Goal: Information Seeking & Learning: Learn about a topic

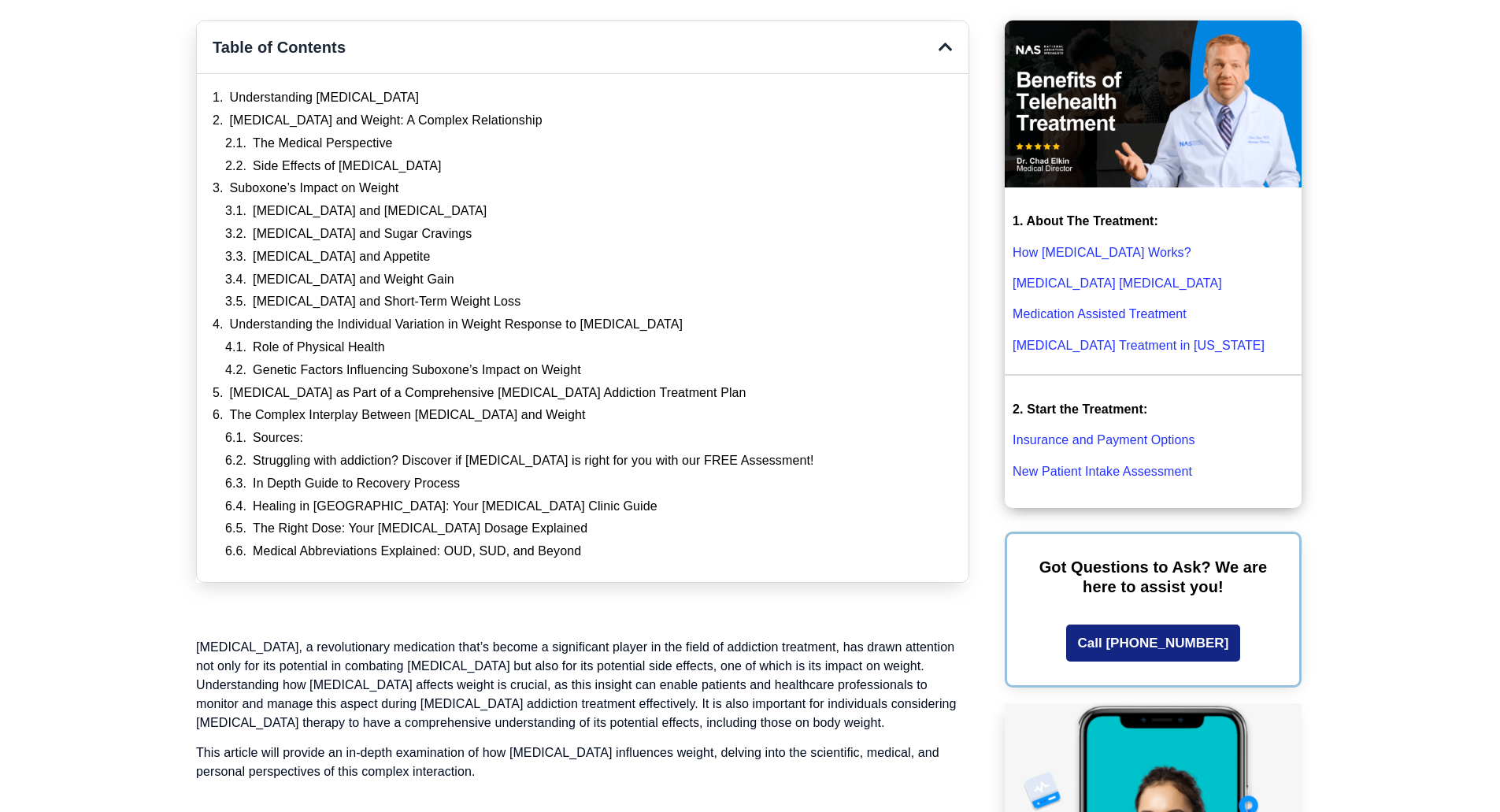
scroll to position [497, 0]
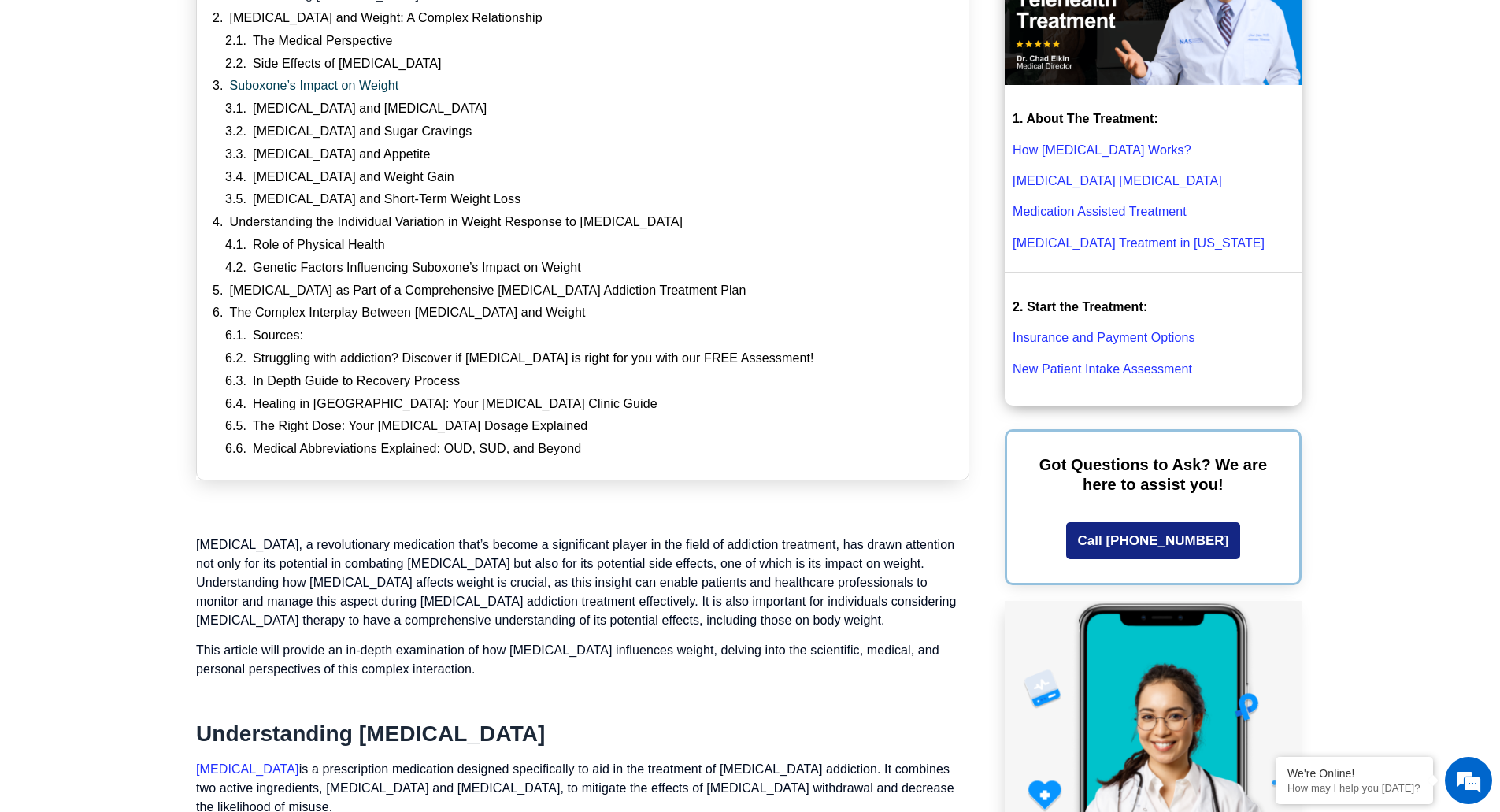
click at [309, 84] on link "Suboxone’s Impact on Weight" at bounding box center [314, 86] width 169 height 17
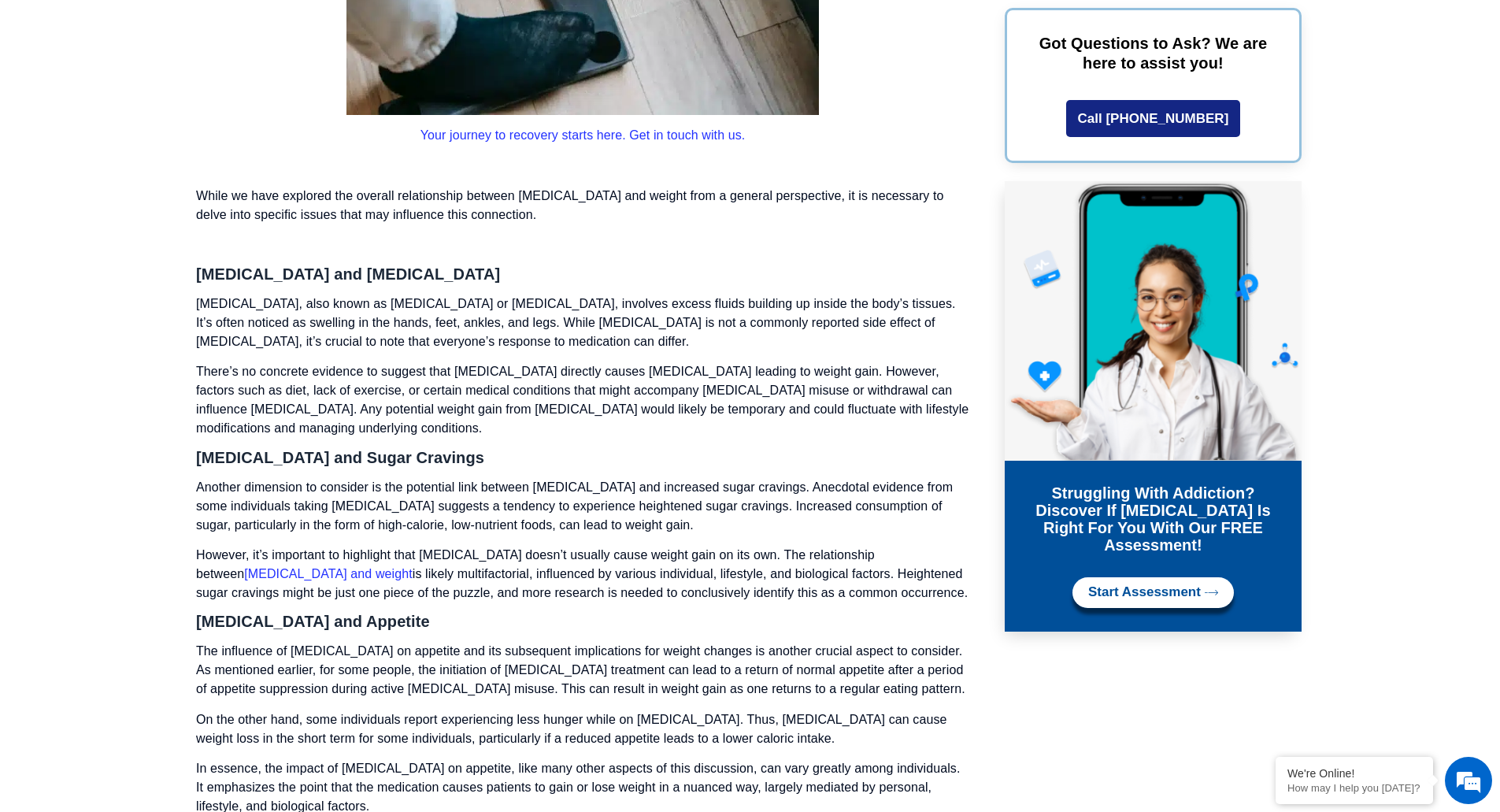
scroll to position [2870, 0]
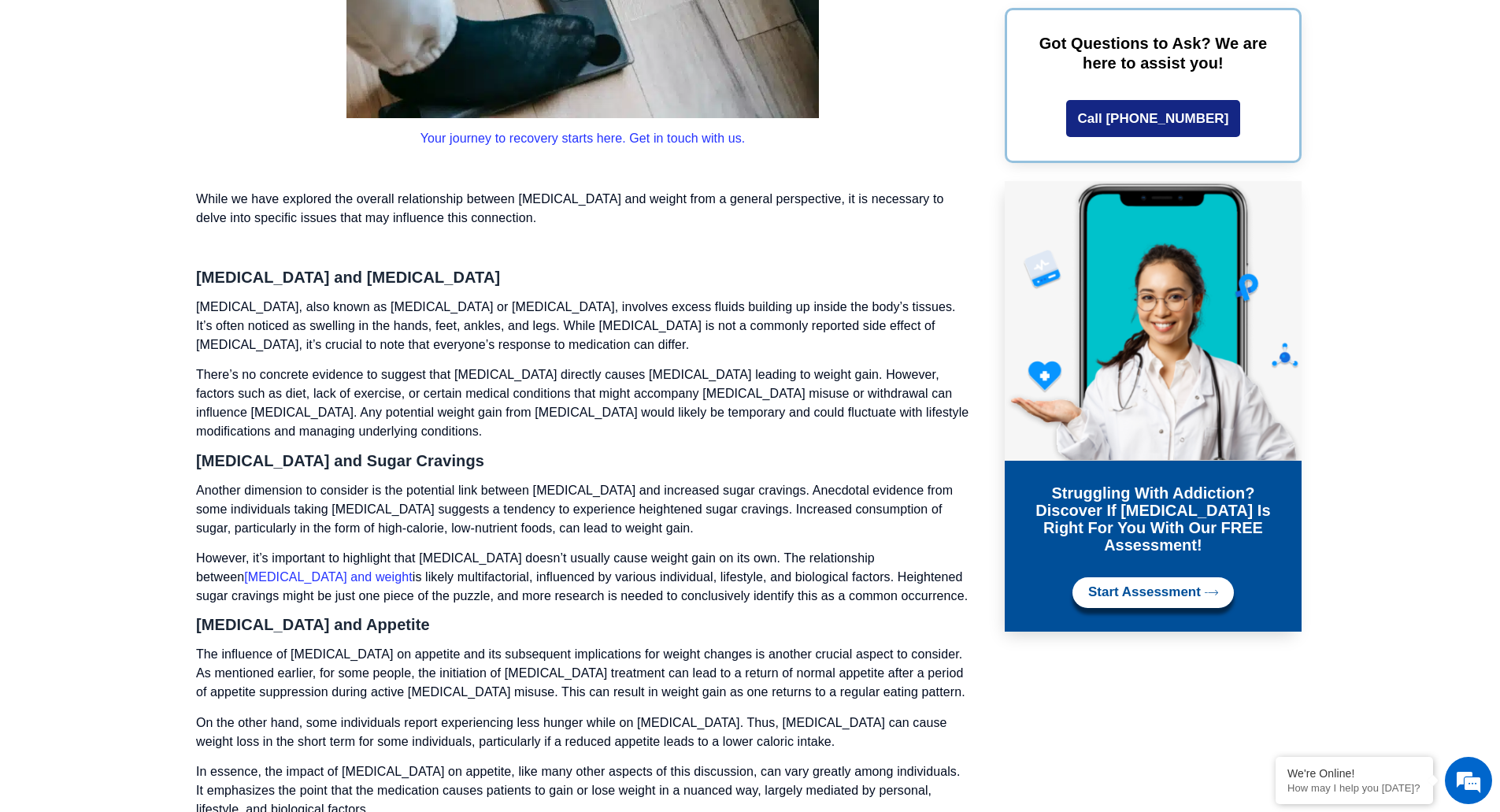
click at [100, 487] on section "Table of Contents Understanding [MEDICAL_DATA] [MEDICAL_DATA] and Weight: A Com…" at bounding box center [750, 688] width 1500 height 6364
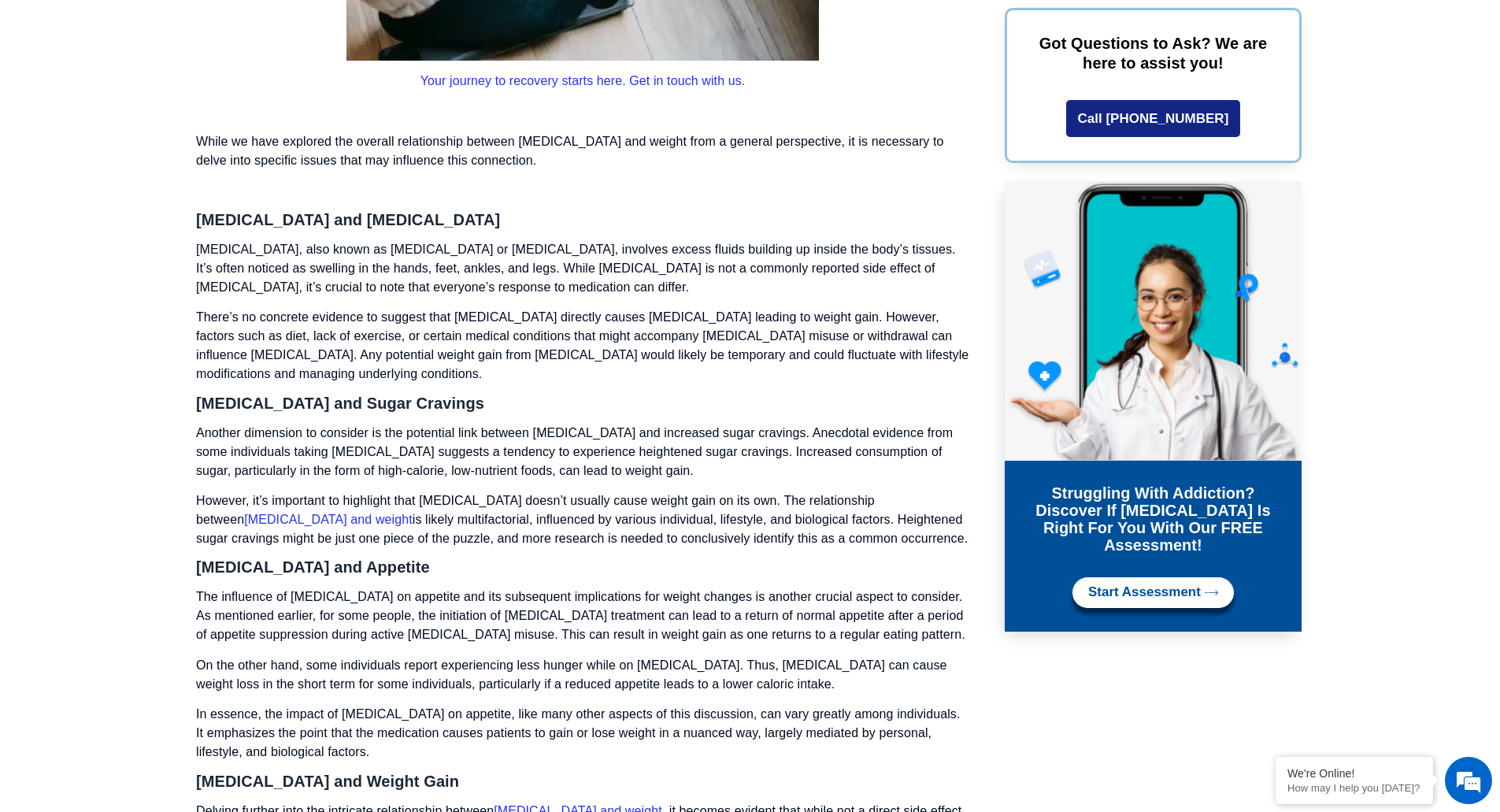
scroll to position [2926, 0]
click at [170, 403] on section "Table of Contents Understanding [MEDICAL_DATA] [MEDICAL_DATA] and Weight: A Com…" at bounding box center [750, 631] width 1500 height 6364
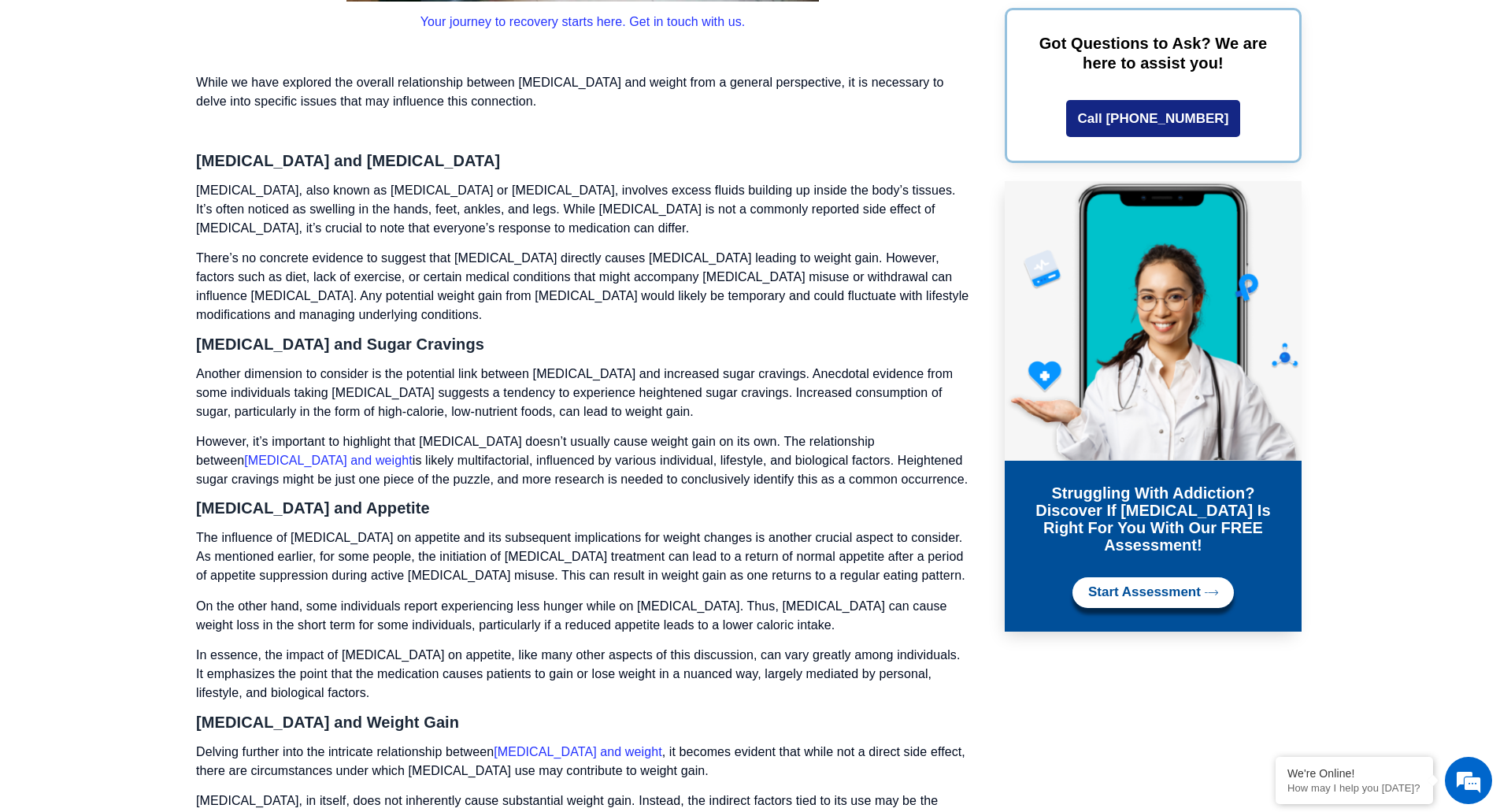
scroll to position [2988, 0]
click at [133, 422] on section "Table of Contents Understanding [MEDICAL_DATA] [MEDICAL_DATA] and Weight: A Com…" at bounding box center [750, 569] width 1500 height 6364
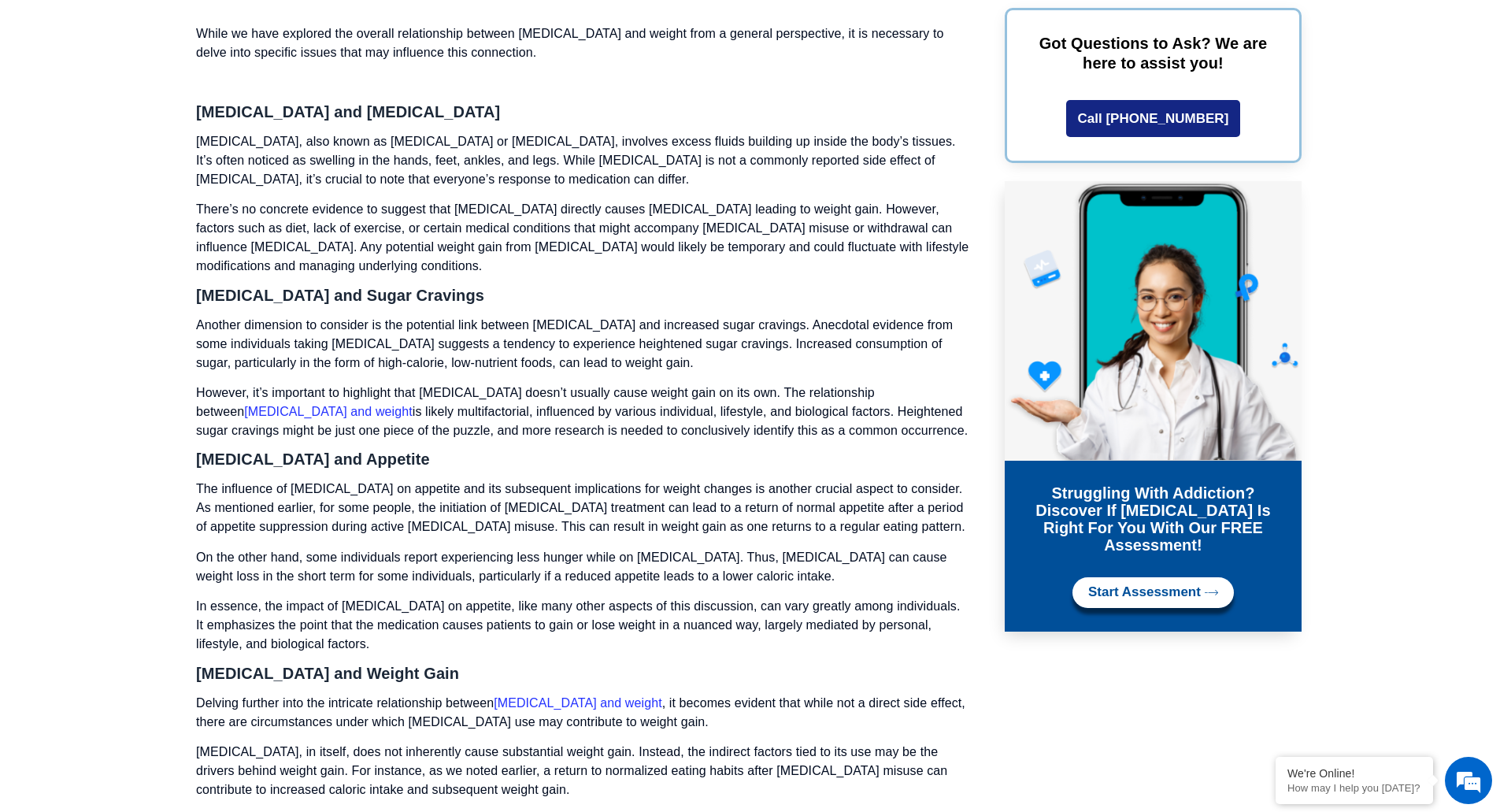
scroll to position [3035, 0]
click at [113, 446] on section "Table of Contents Understanding [MEDICAL_DATA] [MEDICAL_DATA] and Weight: A Com…" at bounding box center [750, 523] width 1500 height 6364
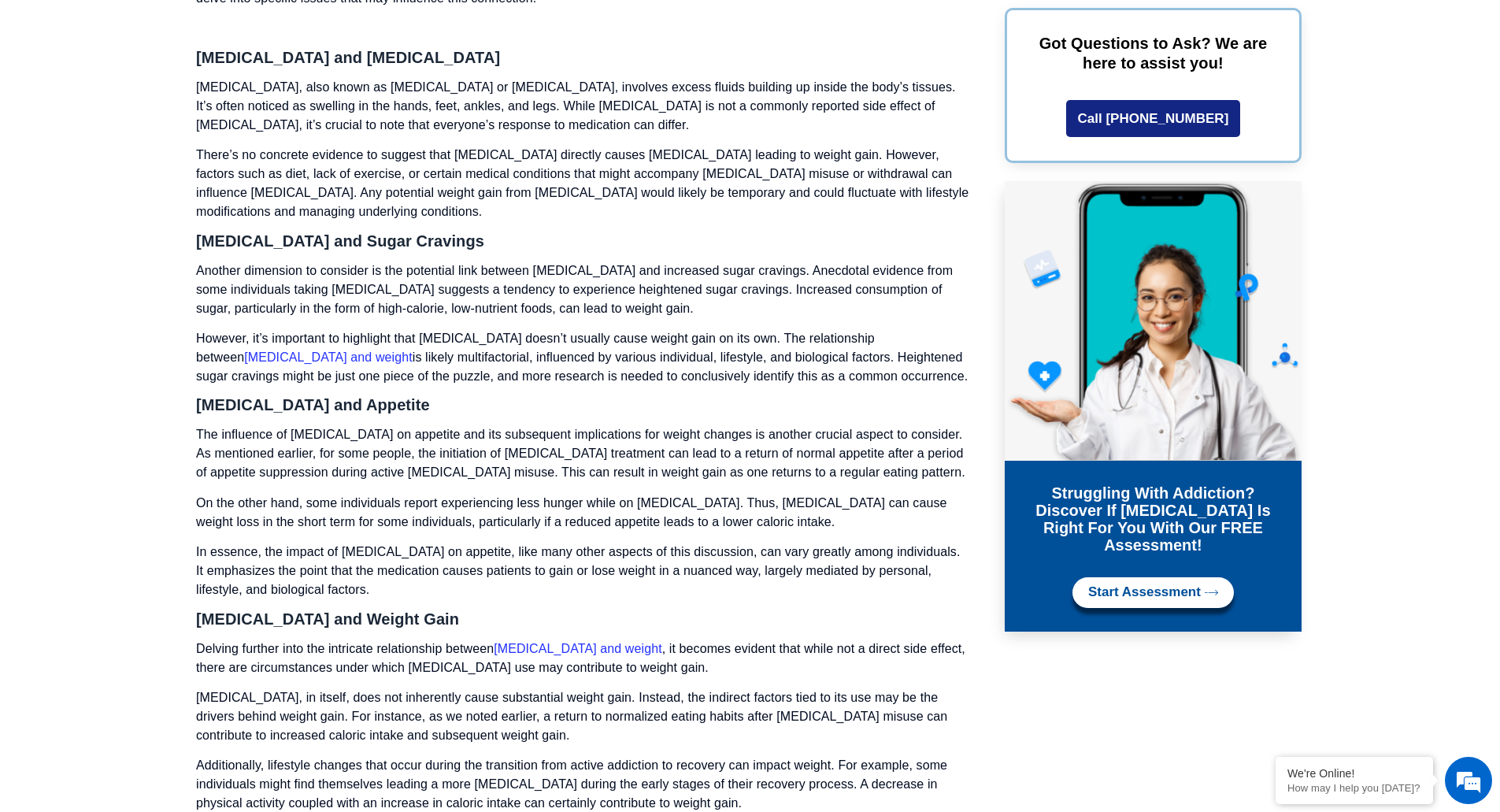
scroll to position [3089, 0]
click at [113, 446] on section "Table of Contents Understanding [MEDICAL_DATA] [MEDICAL_DATA] and Weight: A Com…" at bounding box center [750, 469] width 1500 height 6364
click at [111, 451] on section "Table of Contents Understanding [MEDICAL_DATA] [MEDICAL_DATA] and Weight: A Com…" at bounding box center [750, 469] width 1500 height 6364
click at [120, 426] on section "Table of Contents Understanding [MEDICAL_DATA] [MEDICAL_DATA] and Weight: A Com…" at bounding box center [750, 469] width 1500 height 6364
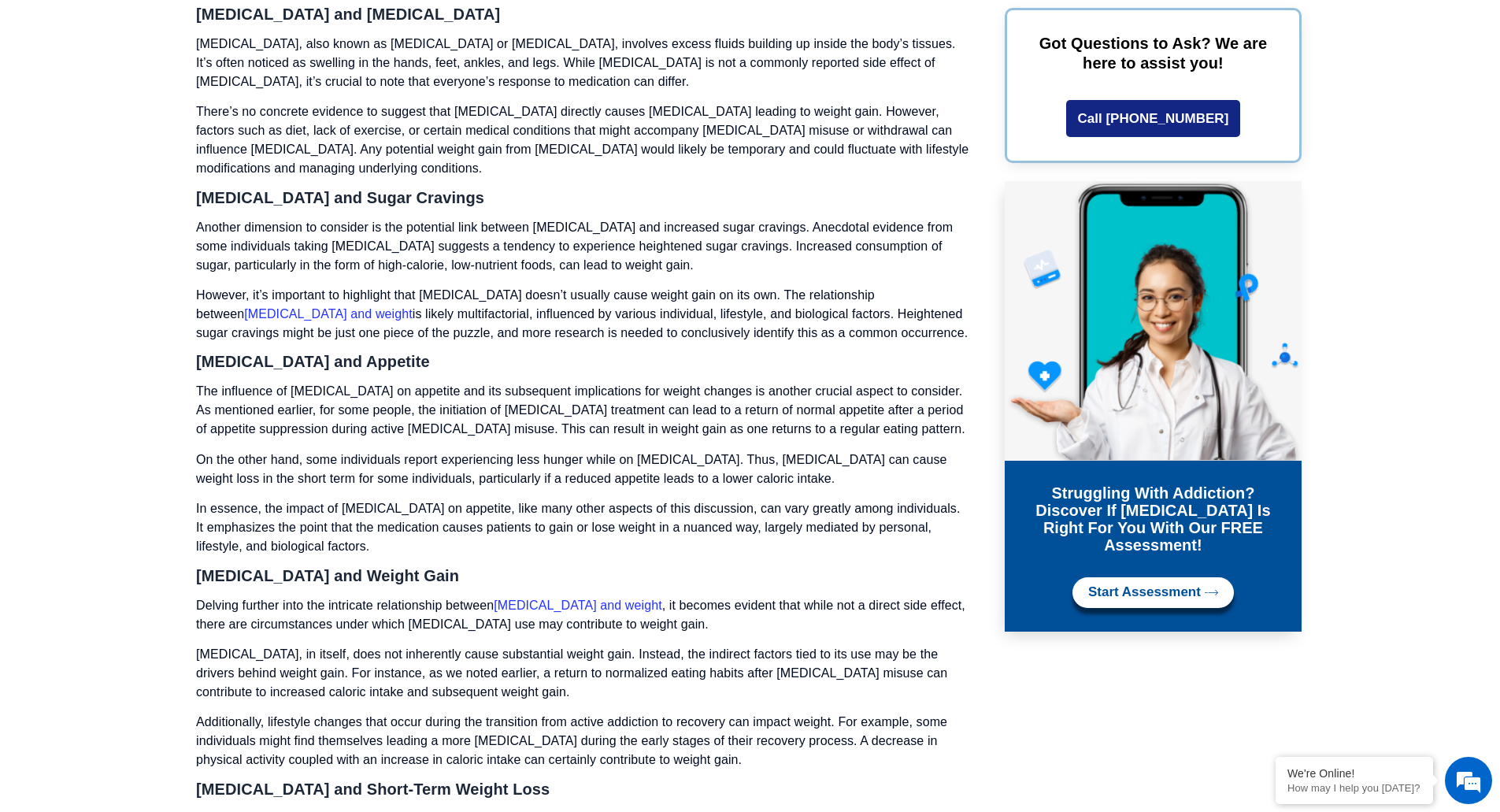
scroll to position [3135, 0]
click at [81, 369] on section "Table of Contents Understanding [MEDICAL_DATA] [MEDICAL_DATA] and Weight: A Com…" at bounding box center [750, 424] width 1500 height 6364
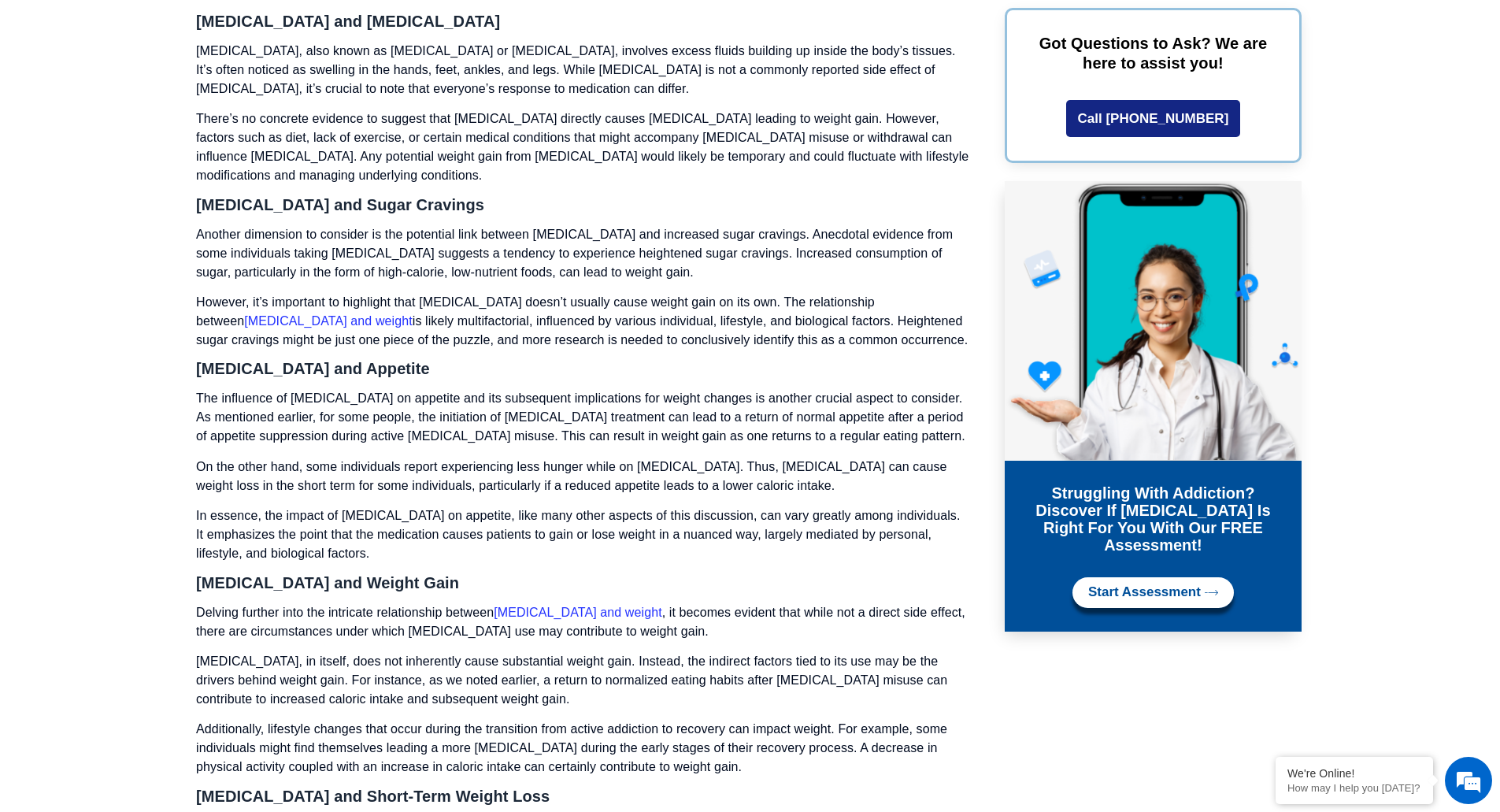
scroll to position [3065, 0]
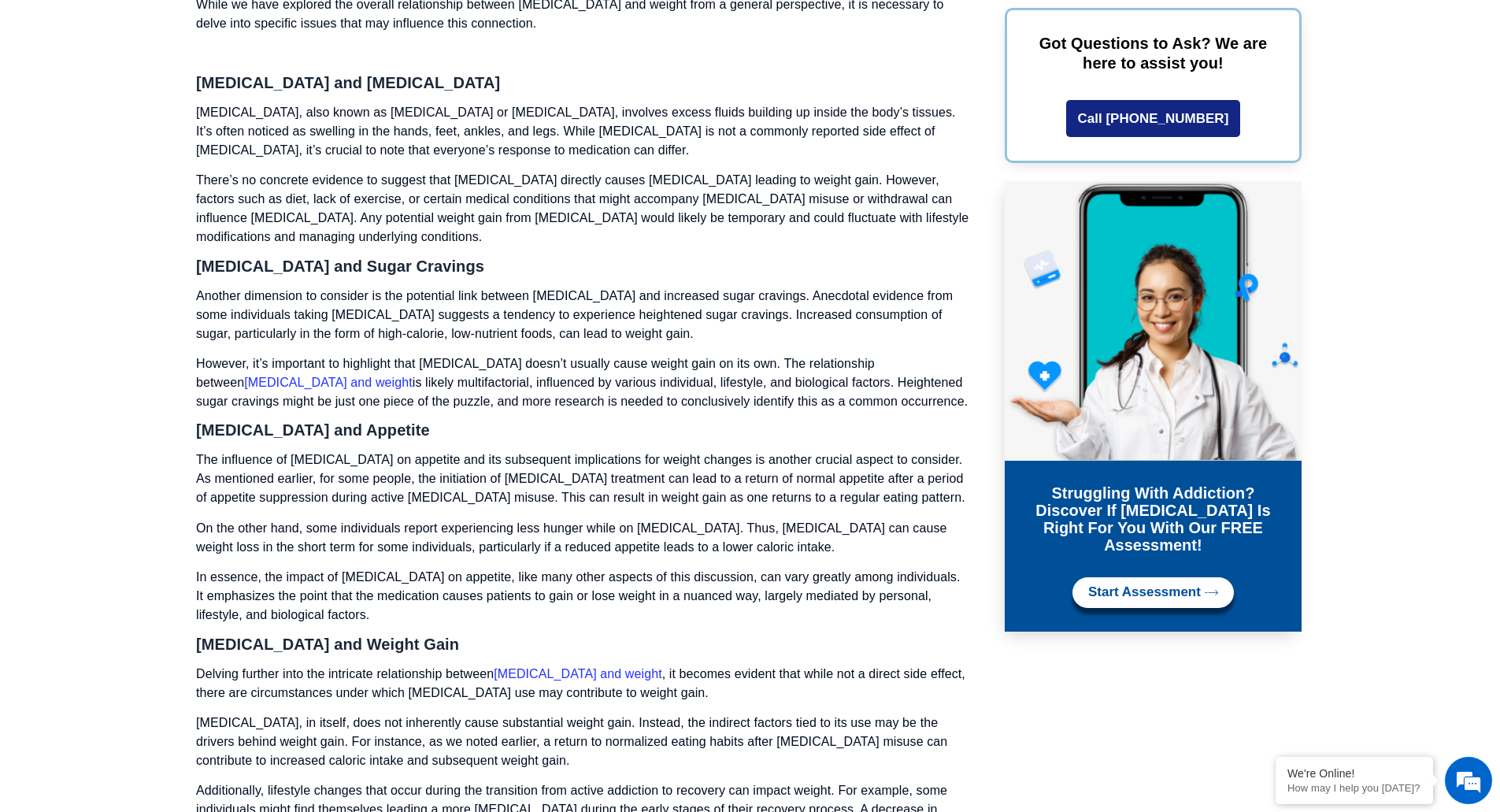
click at [64, 378] on section "Table of Contents Understanding [MEDICAL_DATA] [MEDICAL_DATA] and Weight: A Com…" at bounding box center [750, 494] width 1500 height 6364
click at [63, 397] on section "Table of Contents Understanding [MEDICAL_DATA] [MEDICAL_DATA] and Weight: A Com…" at bounding box center [750, 494] width 1500 height 6364
click at [93, 435] on section "Table of Contents Understanding [MEDICAL_DATA] [MEDICAL_DATA] and Weight: A Com…" at bounding box center [750, 494] width 1500 height 6364
click at [78, 395] on section "Table of Contents Understanding [MEDICAL_DATA] [MEDICAL_DATA] and Weight: A Com…" at bounding box center [750, 494] width 1500 height 6364
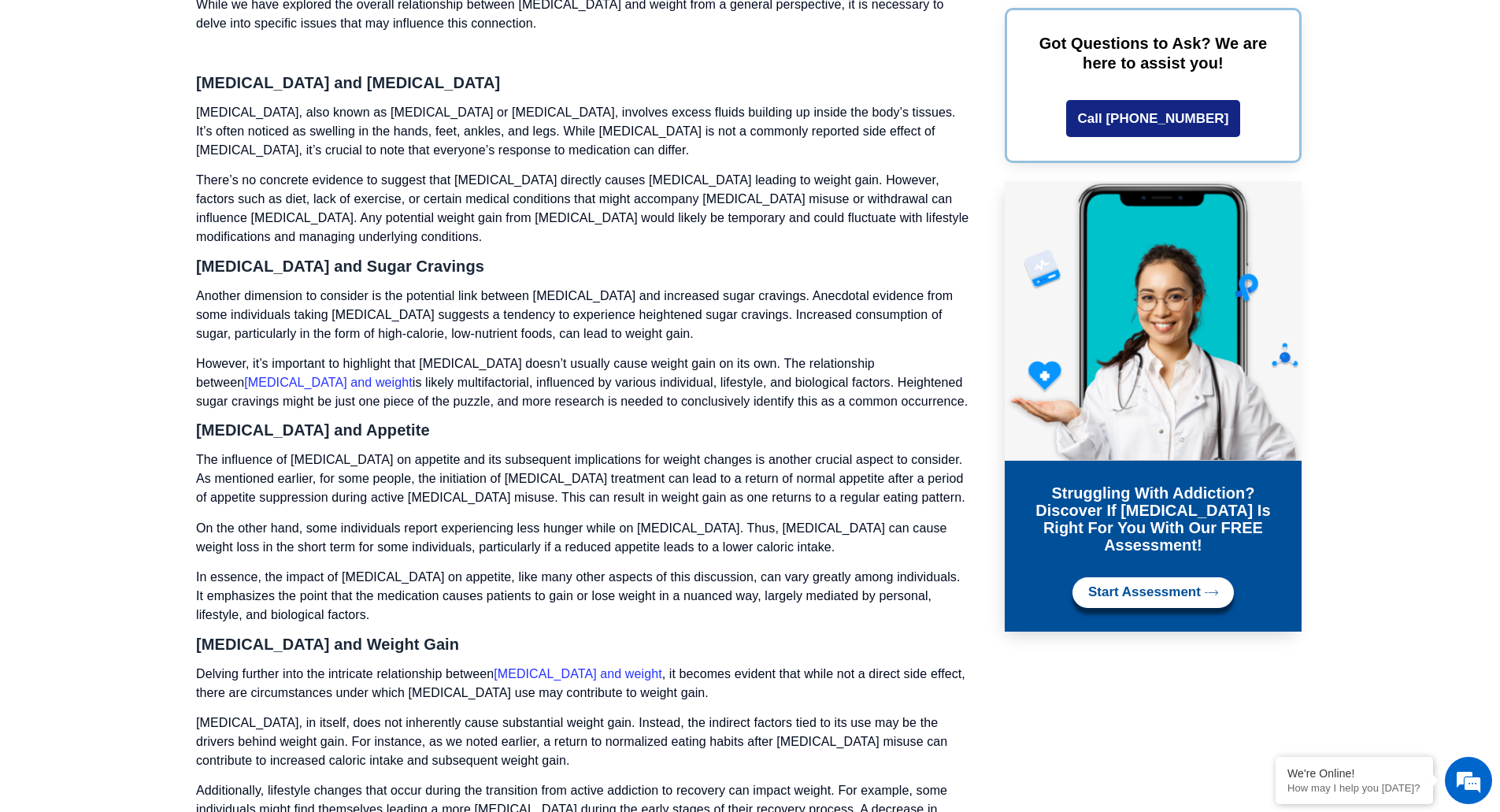
click at [78, 395] on section "Table of Contents Understanding [MEDICAL_DATA] [MEDICAL_DATA] and Weight: A Com…" at bounding box center [750, 494] width 1500 height 6364
click at [88, 406] on section "Table of Contents Understanding [MEDICAL_DATA] [MEDICAL_DATA] and Weight: A Com…" at bounding box center [750, 494] width 1500 height 6364
click at [99, 423] on section "Table of Contents Understanding [MEDICAL_DATA] [MEDICAL_DATA] and Weight: A Com…" at bounding box center [750, 494] width 1500 height 6364
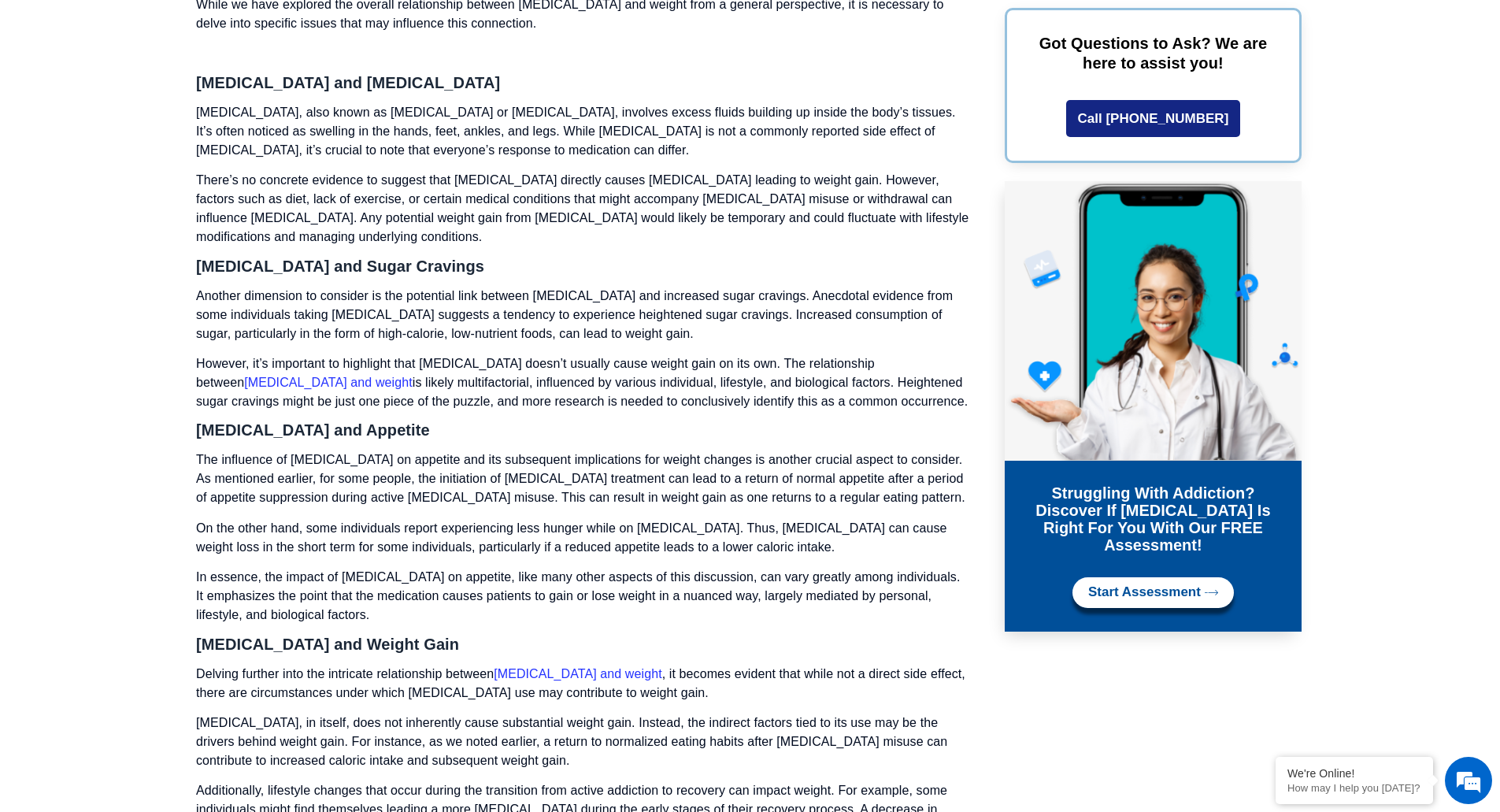
click at [105, 417] on section "Table of Contents Understanding [MEDICAL_DATA] [MEDICAL_DATA] and Weight: A Com…" at bounding box center [750, 494] width 1500 height 6364
drag, startPoint x: 106, startPoint y: 417, endPoint x: 96, endPoint y: 389, distance: 29.7
click at [96, 389] on section "Table of Contents Understanding [MEDICAL_DATA] [MEDICAL_DATA] and Weight: A Com…" at bounding box center [750, 494] width 1500 height 6364
click at [116, 412] on section "Table of Contents Understanding [MEDICAL_DATA] [MEDICAL_DATA] and Weight: A Com…" at bounding box center [750, 494] width 1500 height 6364
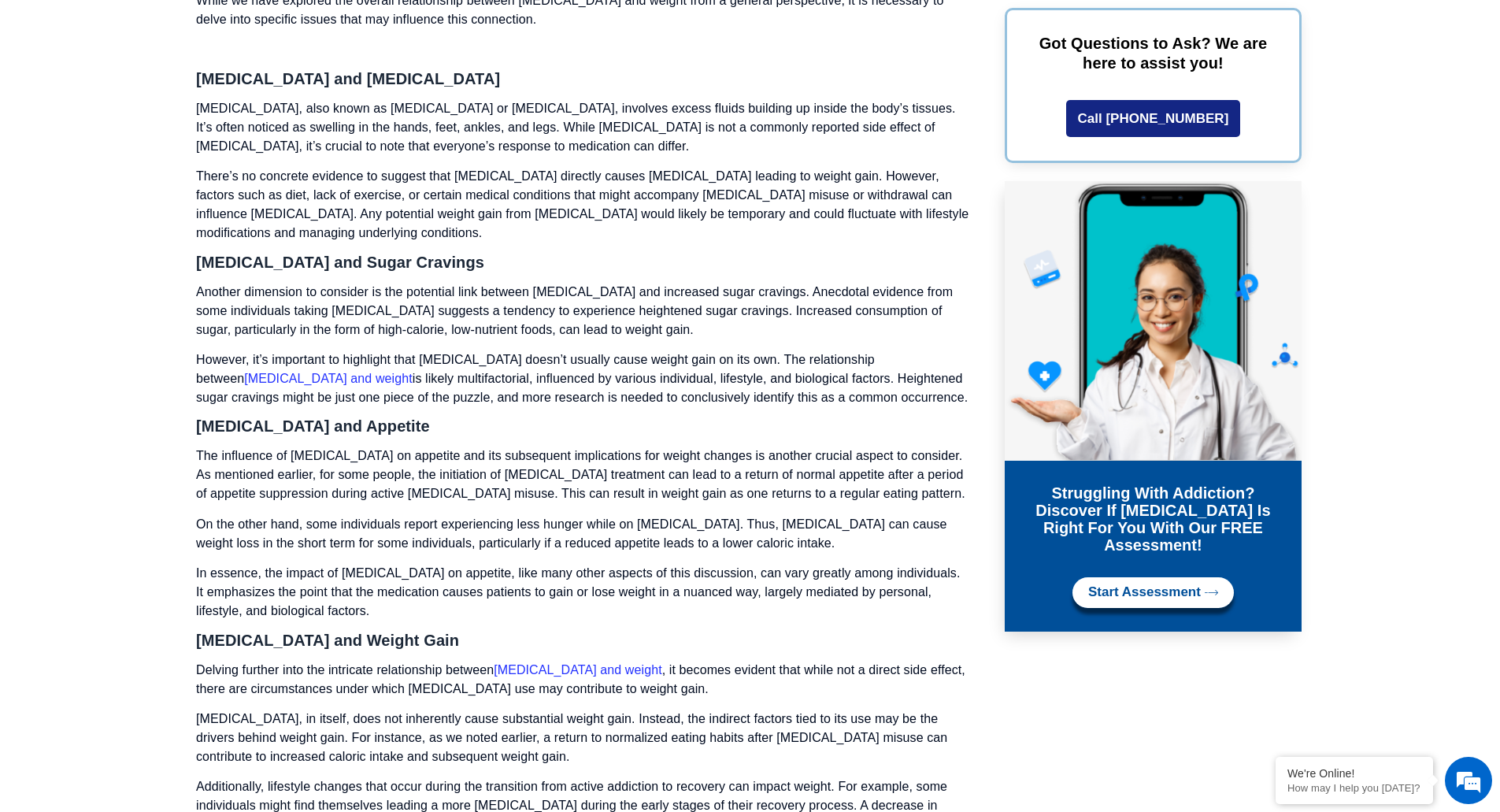
scroll to position [3068, 0]
click at [116, 412] on section "Table of Contents Understanding [MEDICAL_DATA] [MEDICAL_DATA] and Weight: A Com…" at bounding box center [750, 490] width 1500 height 6364
click at [70, 398] on section "Table of Contents Understanding [MEDICAL_DATA] [MEDICAL_DATA] and Weight: A Com…" at bounding box center [750, 490] width 1500 height 6364
click at [113, 428] on section "Table of Contents Understanding [MEDICAL_DATA] [MEDICAL_DATA] and Weight: A Com…" at bounding box center [750, 490] width 1500 height 6364
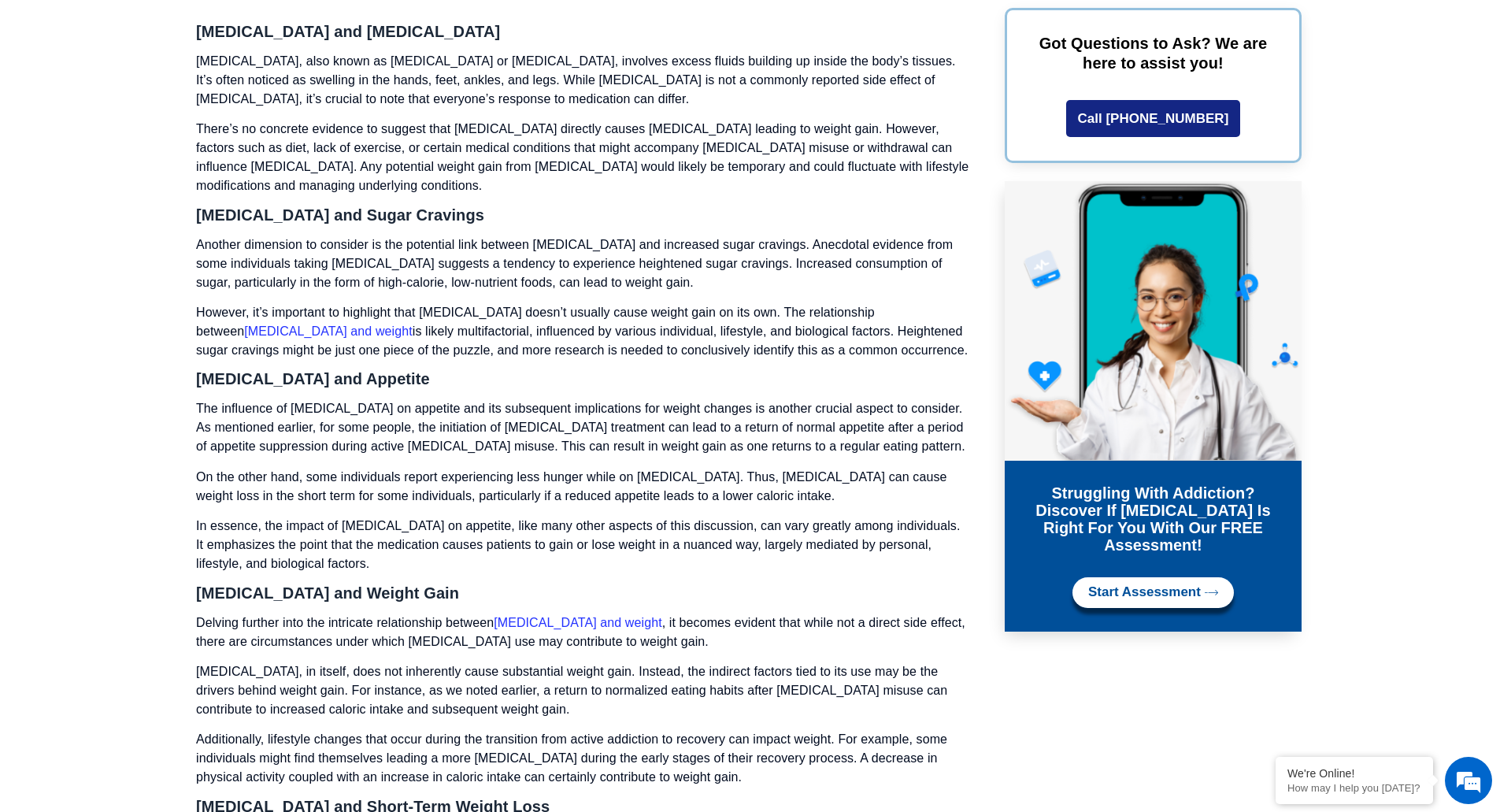
scroll to position [3119, 0]
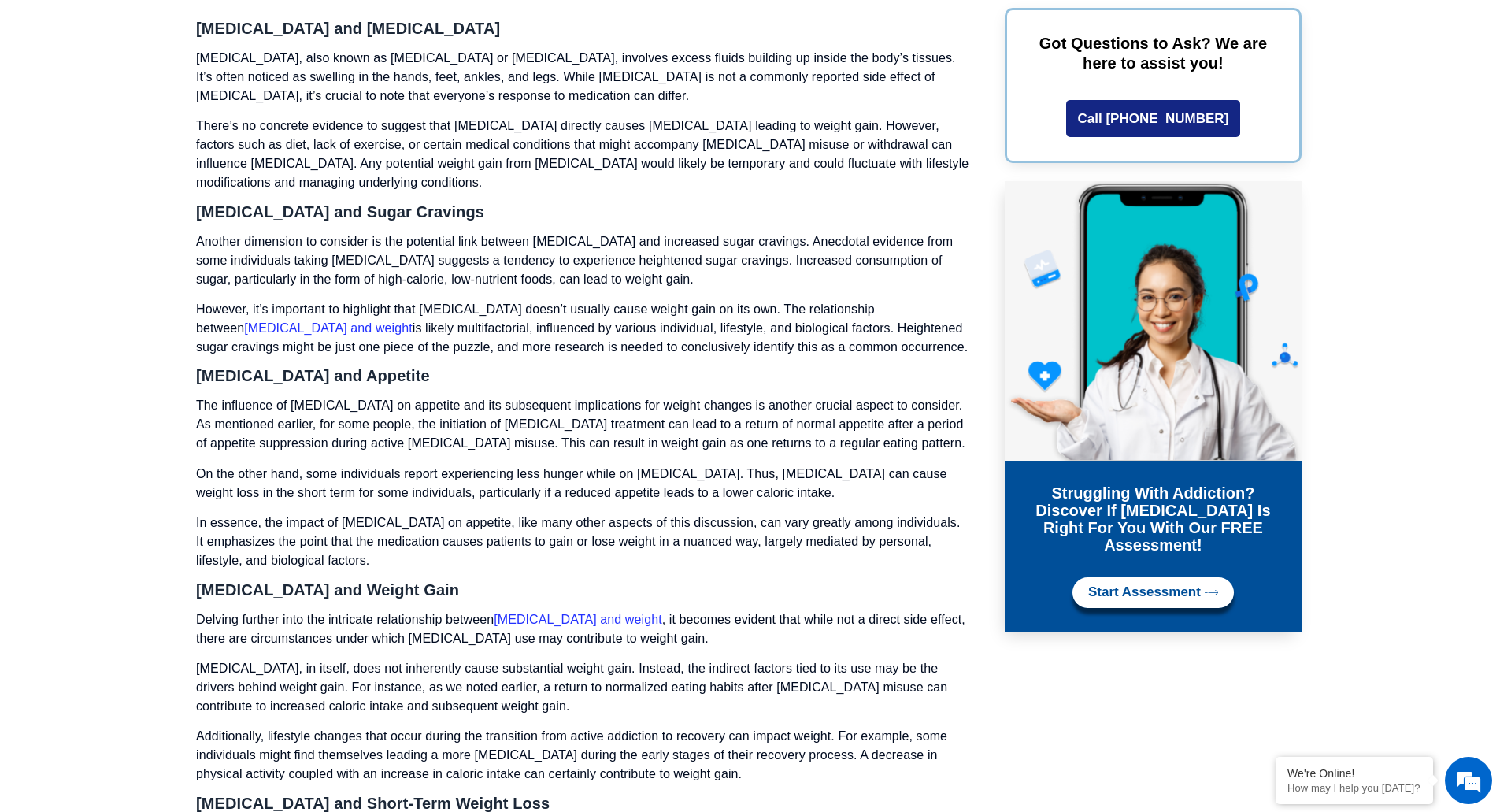
click at [96, 408] on section "Table of Contents Understanding [MEDICAL_DATA] [MEDICAL_DATA] and Weight: A Com…" at bounding box center [750, 439] width 1500 height 6364
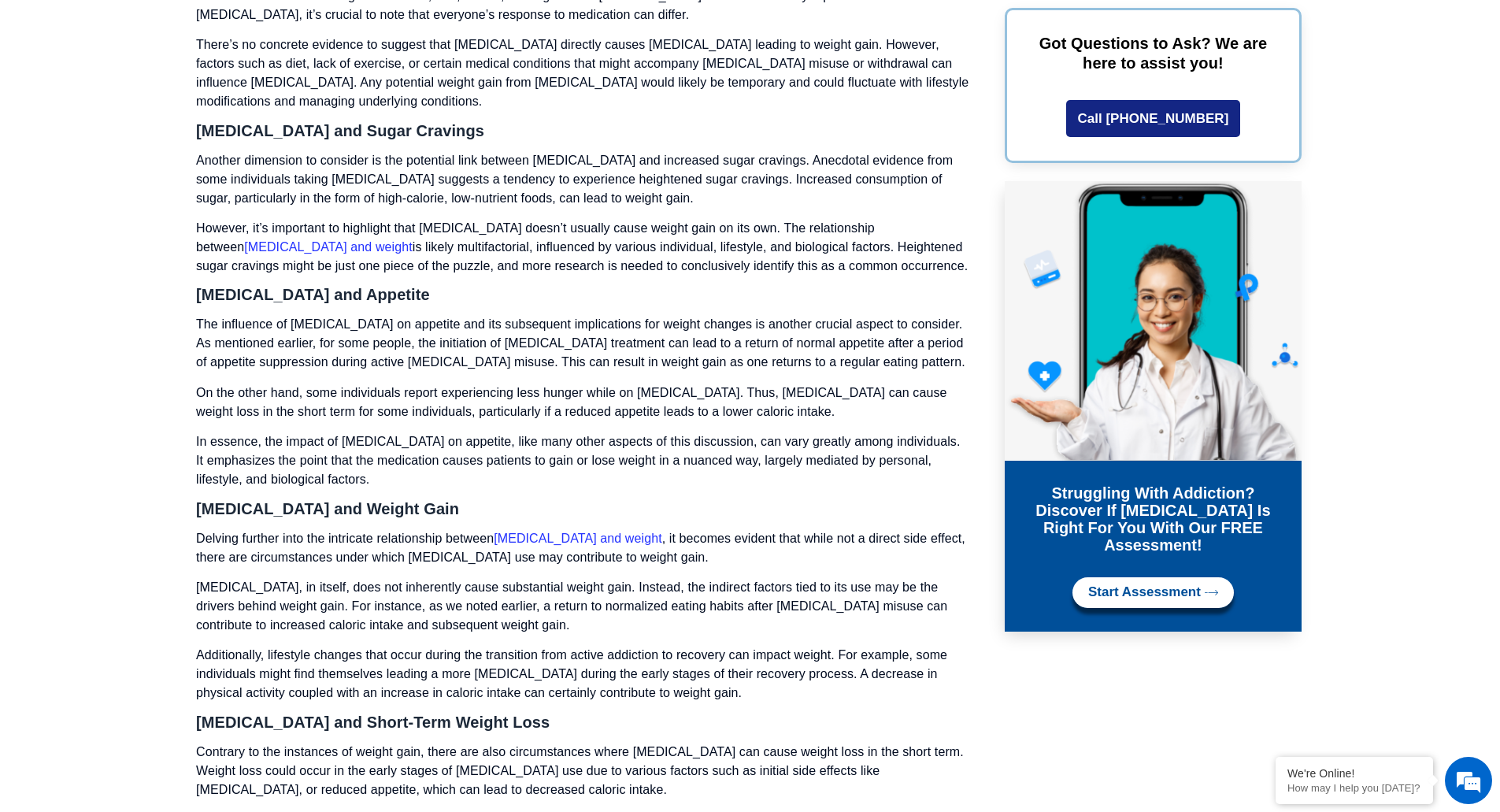
scroll to position [3203, 0]
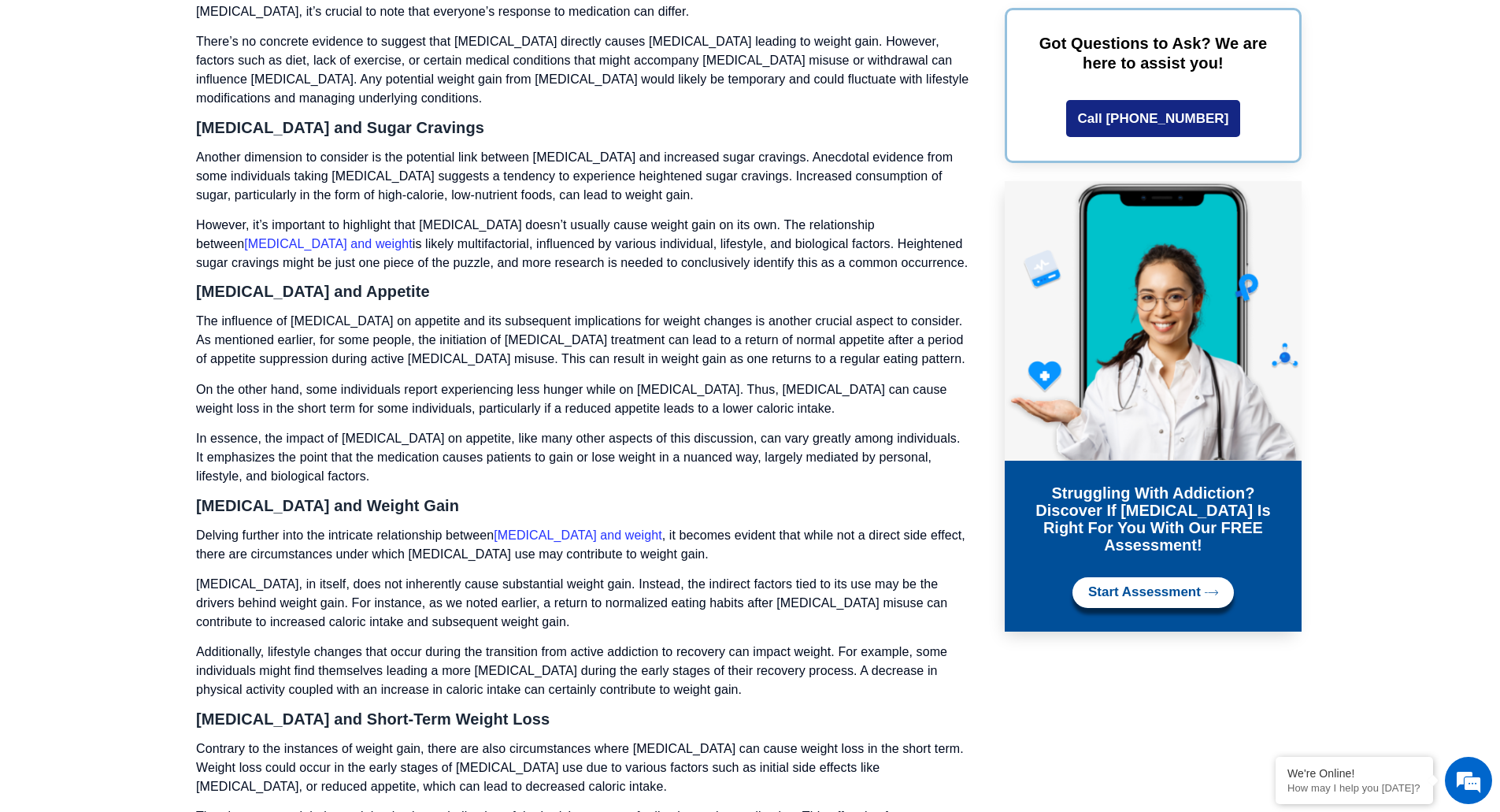
click at [96, 408] on section "Table of Contents Understanding [MEDICAL_DATA] [MEDICAL_DATA] and Weight: A Com…" at bounding box center [750, 355] width 1500 height 6364
click at [136, 413] on section "Table of Contents Understanding [MEDICAL_DATA] [MEDICAL_DATA] and Weight: A Com…" at bounding box center [750, 355] width 1500 height 6364
click at [59, 407] on section "Table of Contents Understanding [MEDICAL_DATA] [MEDICAL_DATA] and Weight: A Com…" at bounding box center [750, 355] width 1500 height 6364
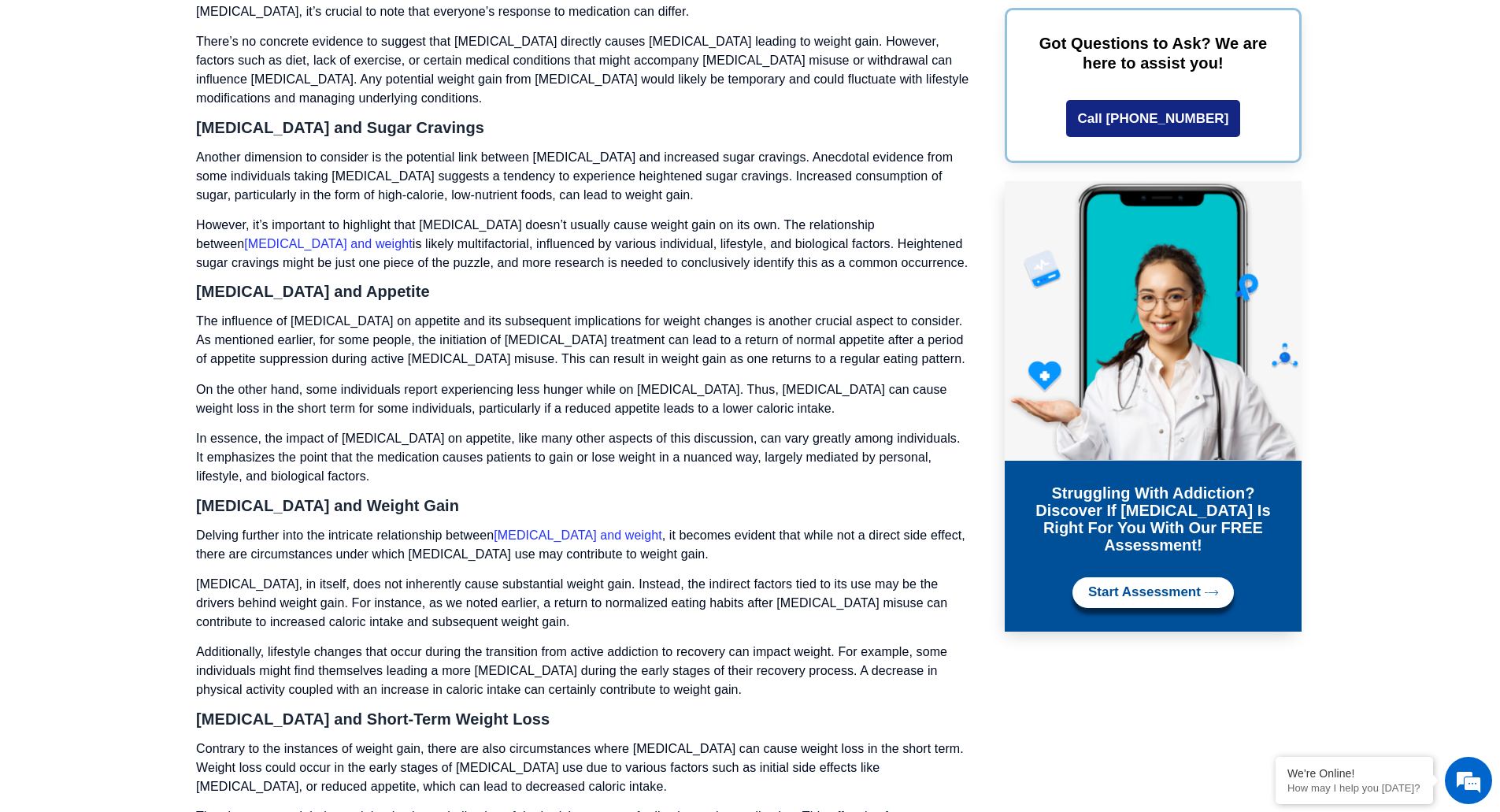
click at [19, 337] on section "Table of Contents Understanding [MEDICAL_DATA] [MEDICAL_DATA] and Weight: A Com…" at bounding box center [750, 355] width 1500 height 6364
click at [49, 371] on section "Table of Contents Understanding [MEDICAL_DATA] [MEDICAL_DATA] and Weight: A Com…" at bounding box center [750, 355] width 1500 height 6364
click at [92, 395] on section "Table of Contents Understanding [MEDICAL_DATA] [MEDICAL_DATA] and Weight: A Com…" at bounding box center [750, 355] width 1500 height 6364
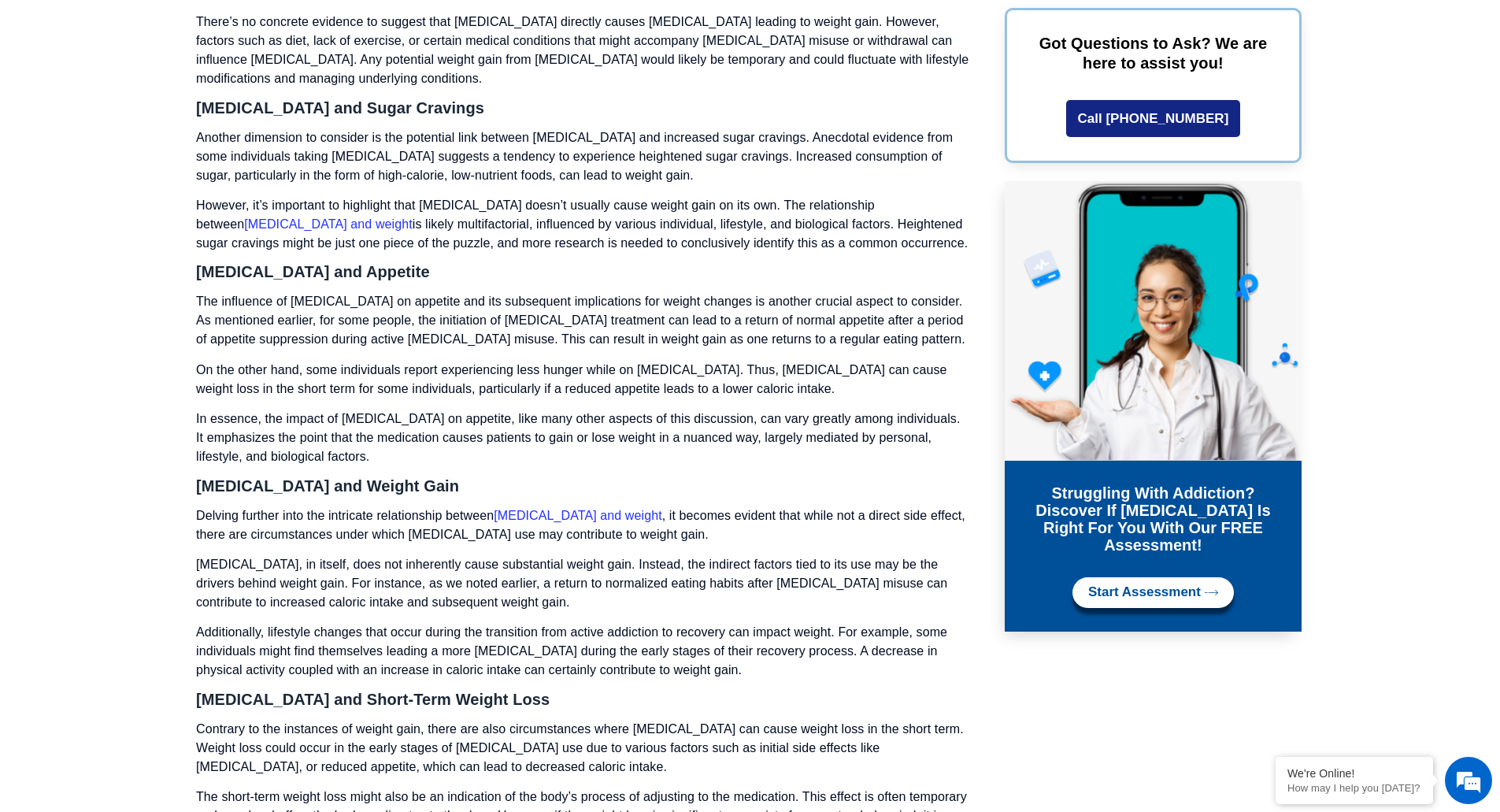
scroll to position [3224, 0]
drag, startPoint x: 92, startPoint y: 395, endPoint x: 88, endPoint y: 343, distance: 52.2
click at [88, 343] on section "Table of Contents Understanding [MEDICAL_DATA] [MEDICAL_DATA] and Weight: A Com…" at bounding box center [750, 333] width 1500 height 6364
click at [95, 414] on section "Table of Contents Understanding [MEDICAL_DATA] [MEDICAL_DATA] and Weight: A Com…" at bounding box center [750, 333] width 1500 height 6364
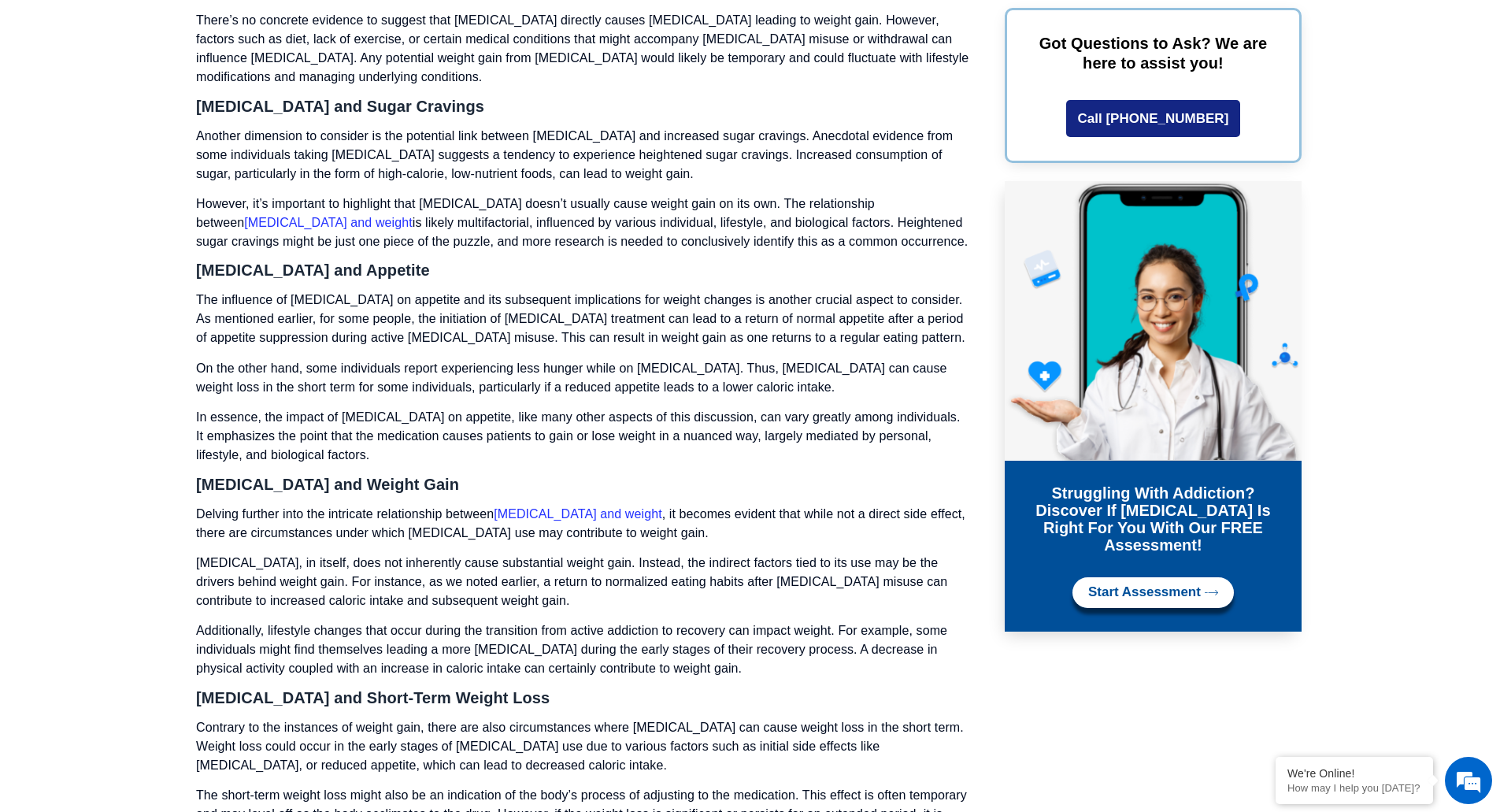
scroll to position [3350, 0]
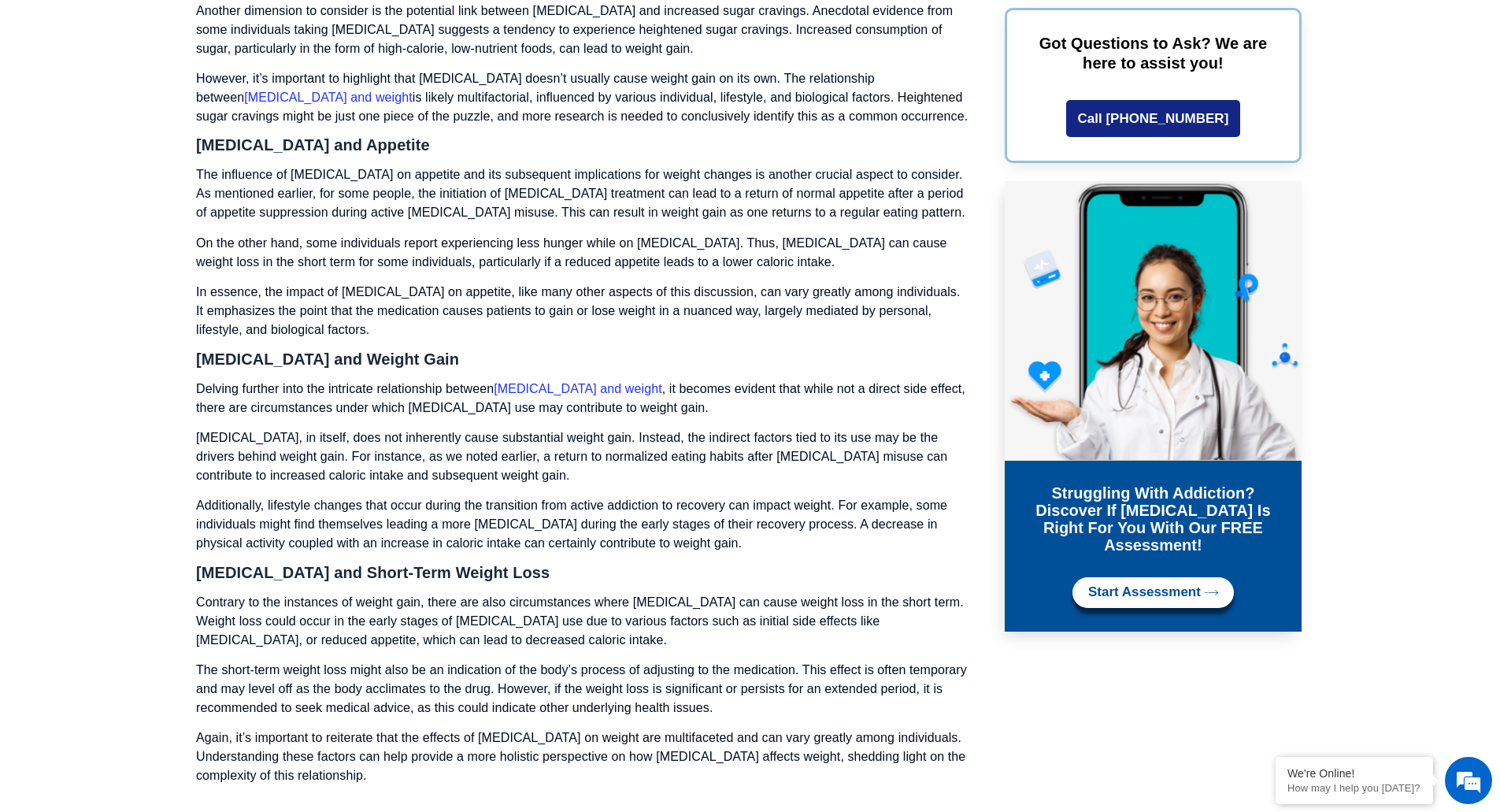
click at [95, 414] on section "Table of Contents Understanding [MEDICAL_DATA] [MEDICAL_DATA] and Weight: A Com…" at bounding box center [750, 208] width 1500 height 6364
click at [97, 423] on section "Table of Contents Understanding [MEDICAL_DATA] [MEDICAL_DATA] and Weight: A Com…" at bounding box center [750, 208] width 1500 height 6364
click at [106, 424] on section "Table of Contents Understanding [MEDICAL_DATA] [MEDICAL_DATA] and Weight: A Com…" at bounding box center [750, 208] width 1500 height 6364
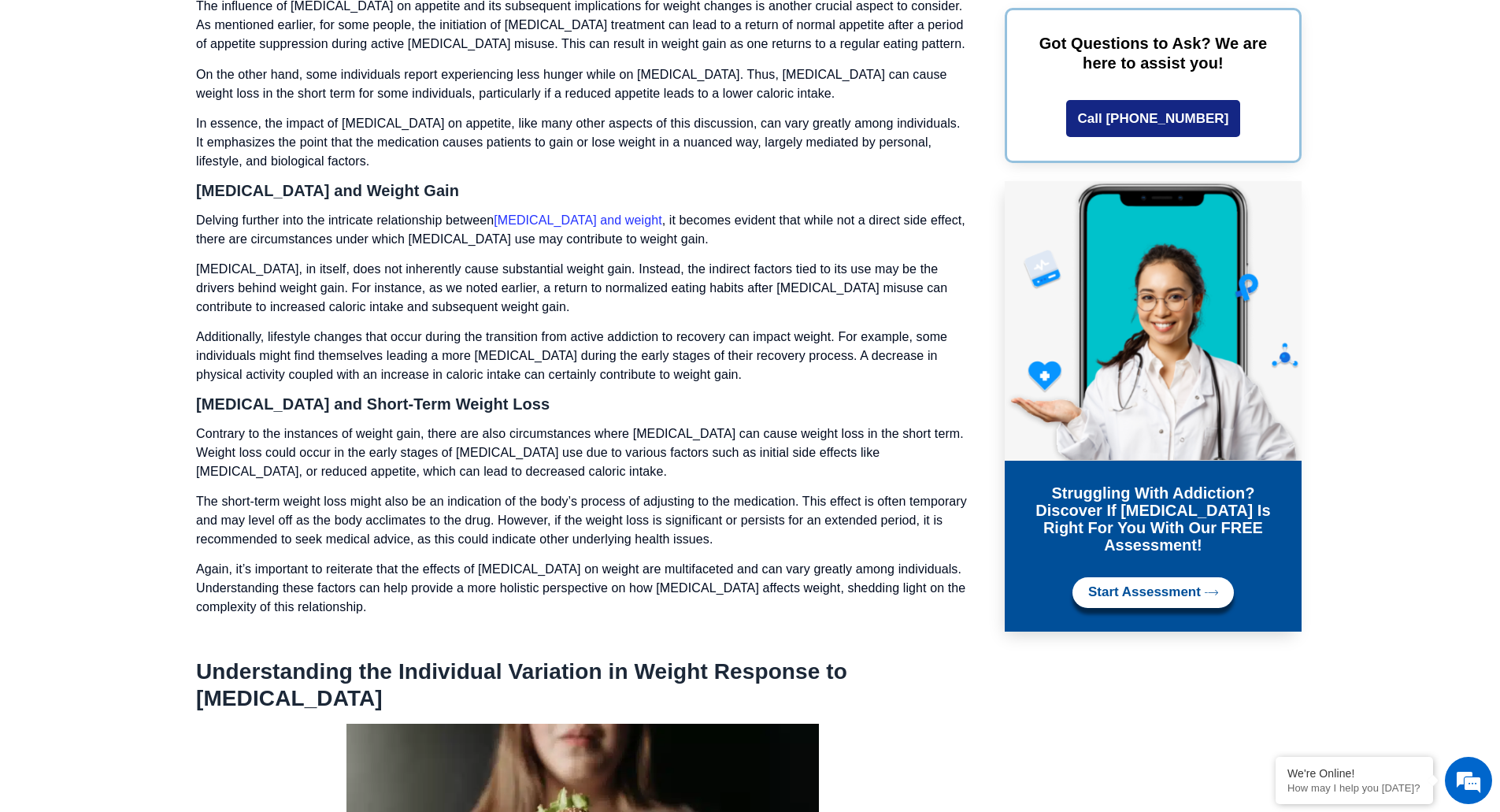
scroll to position [3521, 0]
